Goal: Information Seeking & Learning: Stay updated

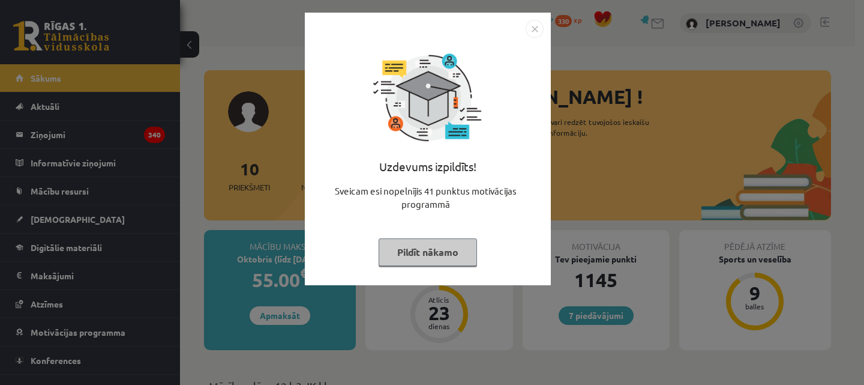
click at [436, 253] on button "Pildīt nākamo" at bounding box center [428, 252] width 98 height 28
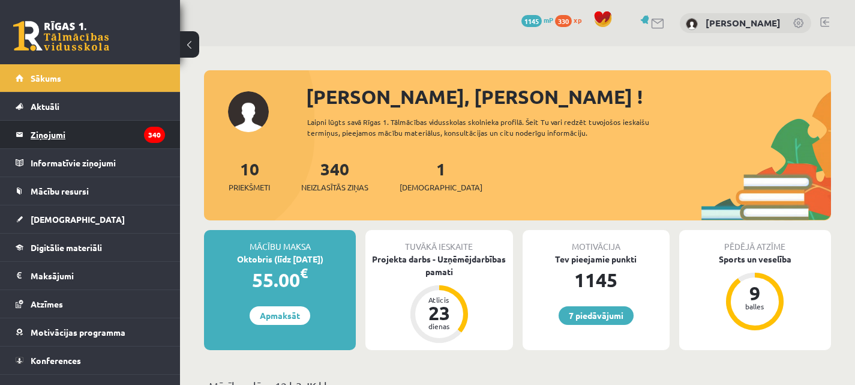
click at [41, 137] on legend "Ziņojumi 340" at bounding box center [98, 135] width 134 height 28
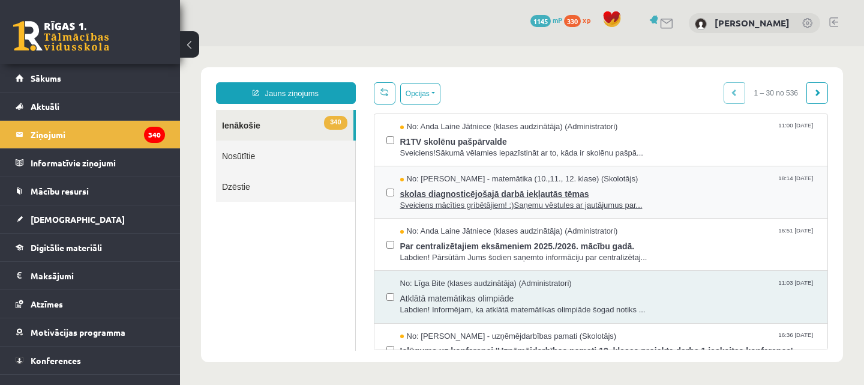
click at [445, 191] on span "skolas diagnosticējošajā darbā iekļautās tēmas" at bounding box center [608, 192] width 416 height 15
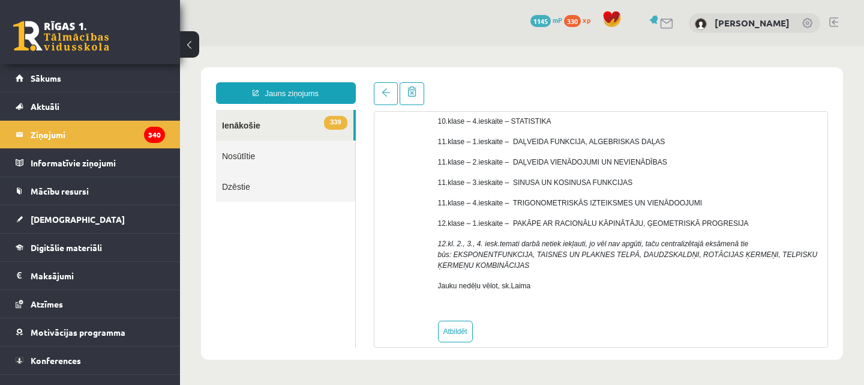
scroll to position [242, 0]
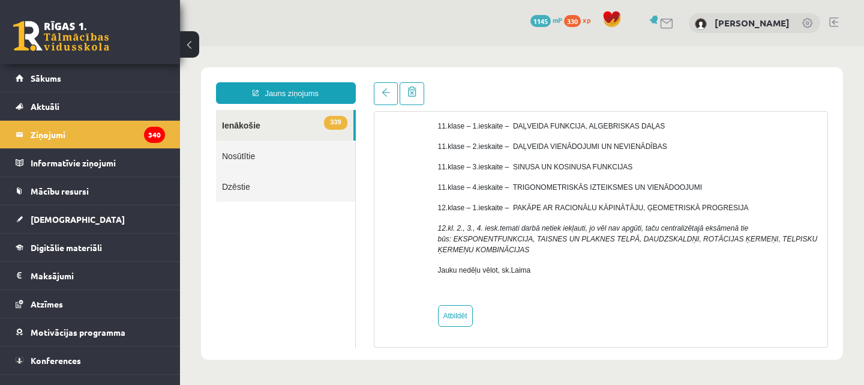
click at [274, 119] on link "339 Ienākošie" at bounding box center [284, 125] width 137 height 31
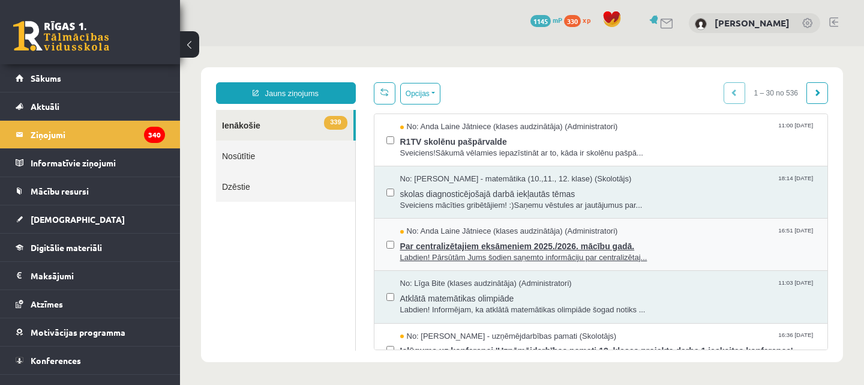
scroll to position [0, 0]
click at [506, 248] on span "Par centralizētajiem eksāmeniem 2025./2026. mācību gadā." at bounding box center [608, 244] width 416 height 15
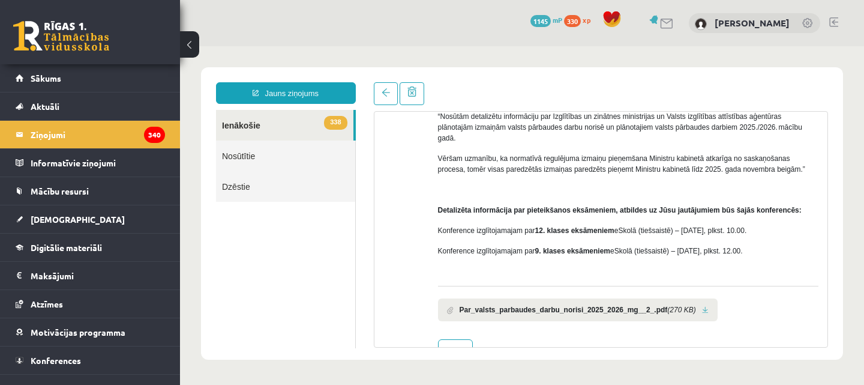
scroll to position [162, 0]
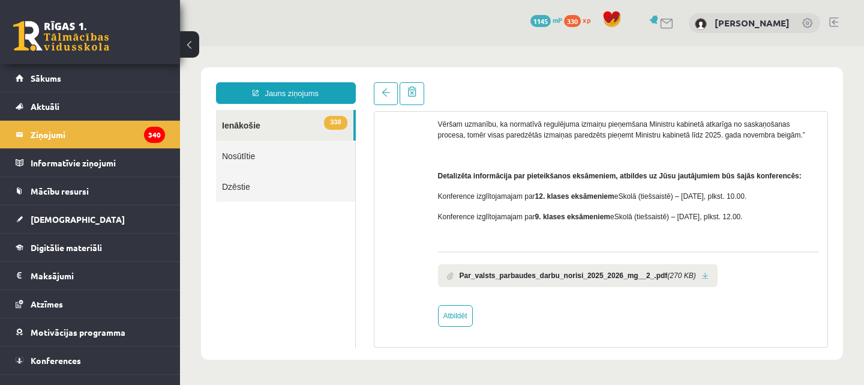
click at [702, 275] on link at bounding box center [705, 276] width 7 height 8
click at [60, 76] on span "Sākums" at bounding box center [46, 78] width 31 height 11
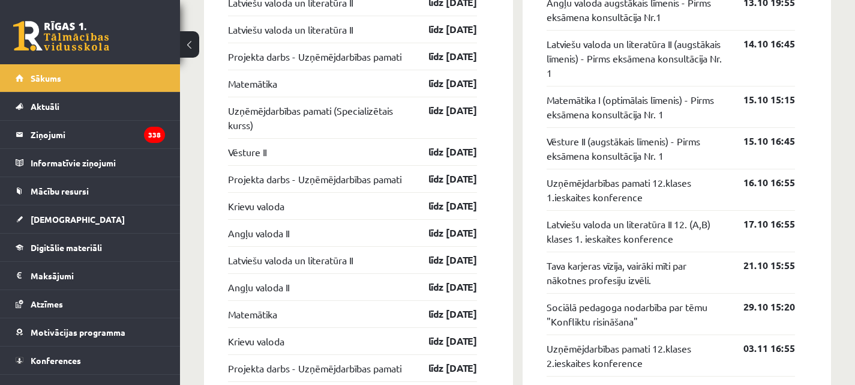
scroll to position [1080, 0]
